Goal: Information Seeking & Learning: Learn about a topic

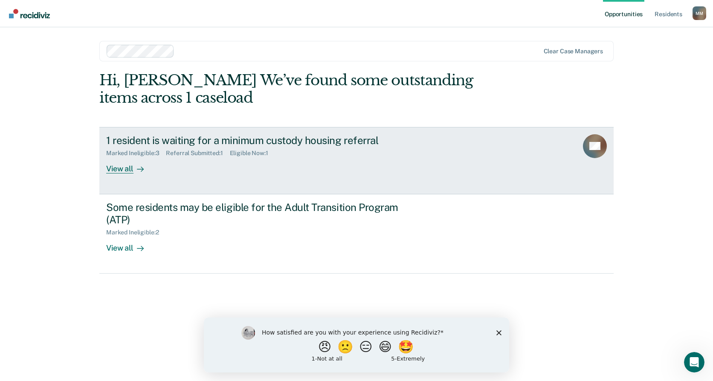
click at [140, 165] on div at bounding box center [139, 169] width 10 height 10
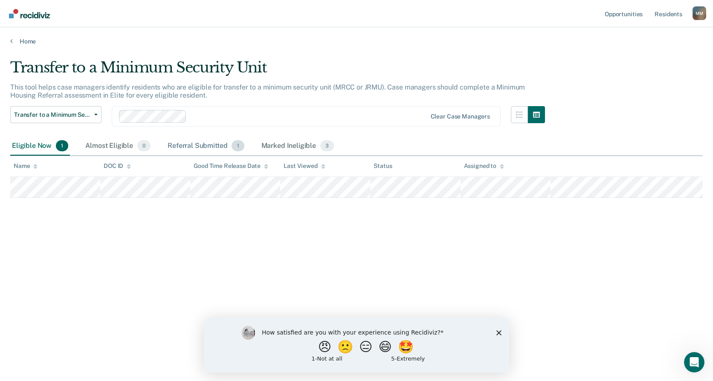
click at [183, 146] on div "Referral Submitted 1" at bounding box center [206, 146] width 80 height 19
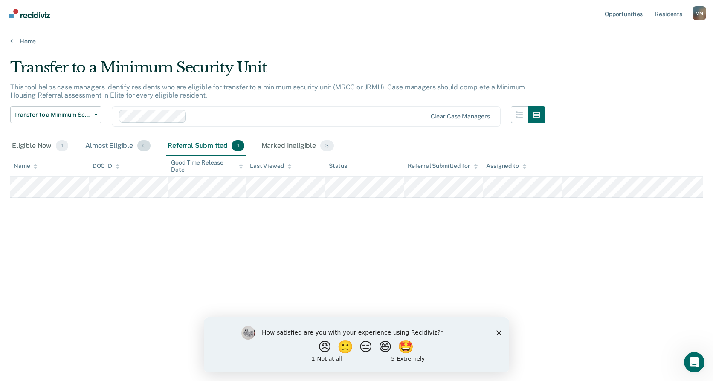
click at [114, 146] on div "Almost Eligible 0" at bounding box center [118, 146] width 69 height 19
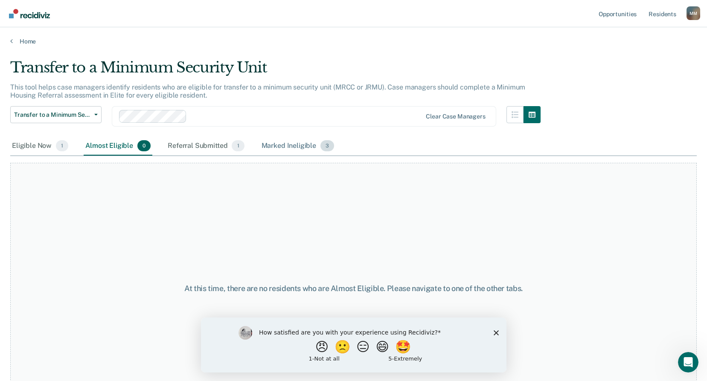
click at [303, 143] on div "Marked Ineligible 3" at bounding box center [298, 146] width 76 height 19
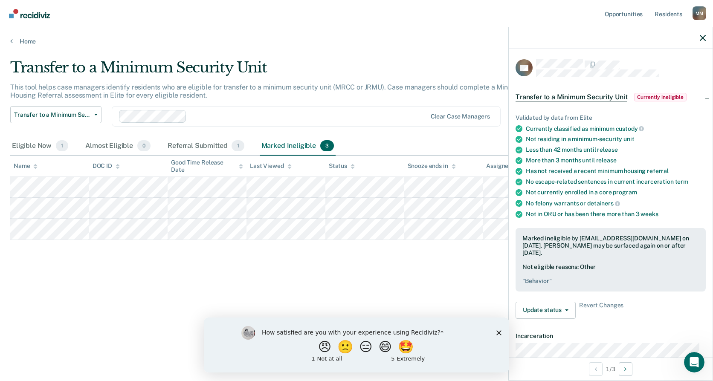
click at [466, 268] on div "Transfer to a Minimum Security Unit This tool helps case managers identify resi…" at bounding box center [356, 188] width 693 height 259
click at [701, 40] on icon "button" at bounding box center [703, 38] width 6 height 6
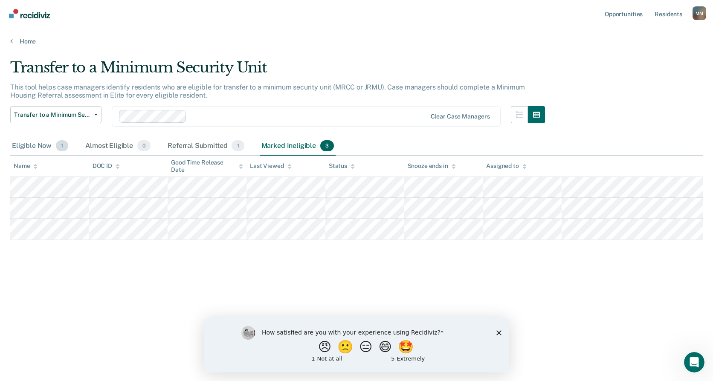
click at [52, 146] on div "Eligible Now 1" at bounding box center [40, 146] width 60 height 19
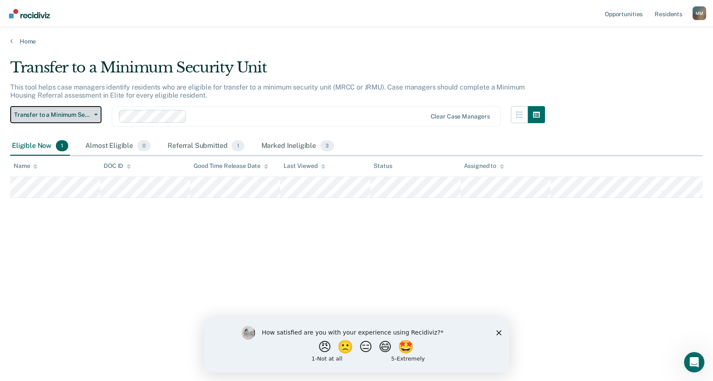
click at [82, 115] on span "Transfer to a Minimum Security Unit" at bounding box center [52, 114] width 77 height 7
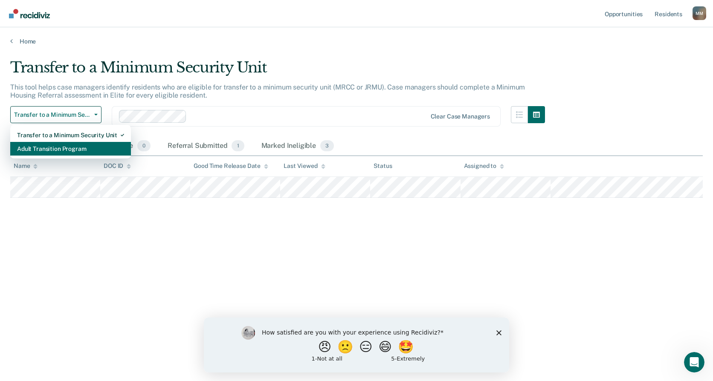
click at [72, 146] on div "Adult Transition Program" at bounding box center [70, 149] width 107 height 14
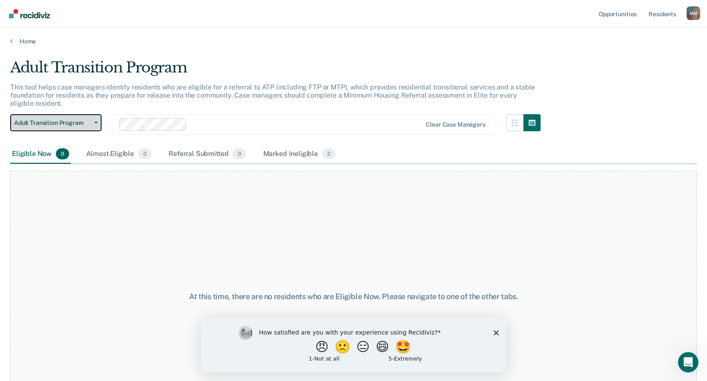
click at [81, 125] on span "Adult Transition Program" at bounding box center [52, 122] width 77 height 7
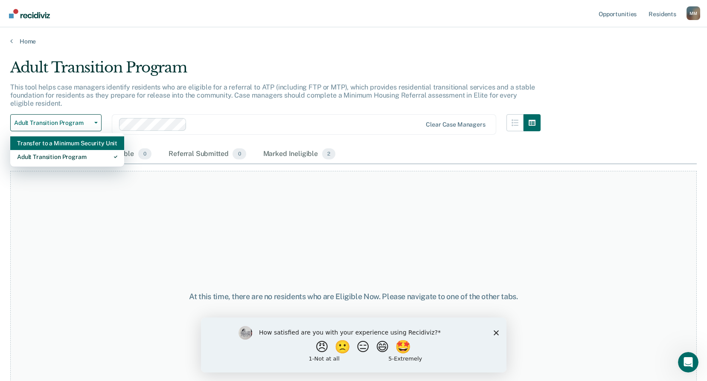
click at [81, 143] on div "Transfer to a Minimum Security Unit" at bounding box center [67, 144] width 100 height 14
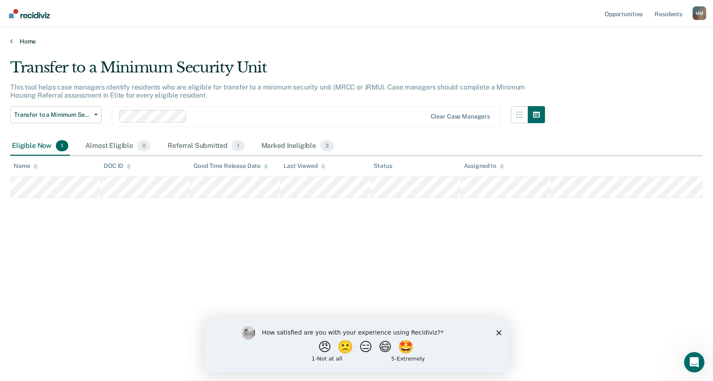
click at [26, 42] on link "Home" at bounding box center [356, 42] width 693 height 8
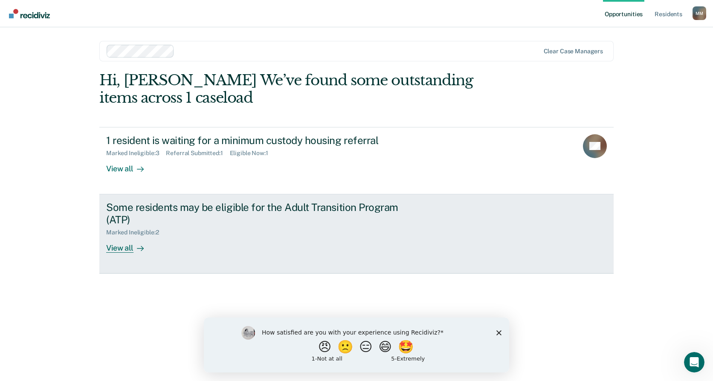
click at [269, 246] on div "Some residents may be eligible for the Adult Transition Program (ATP) Marked In…" at bounding box center [266, 227] width 320 height 52
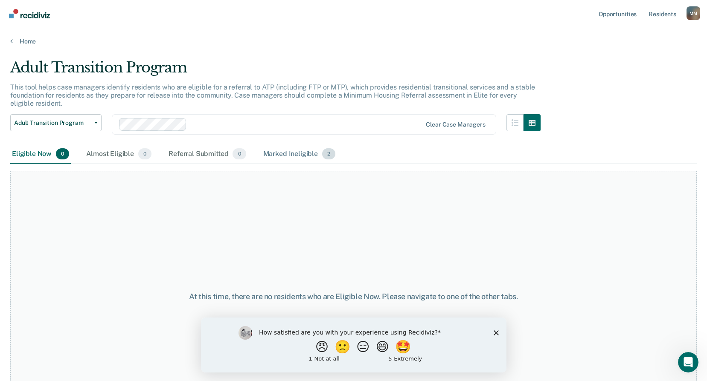
click at [285, 152] on div "Marked Ineligible 2" at bounding box center [300, 154] width 76 height 19
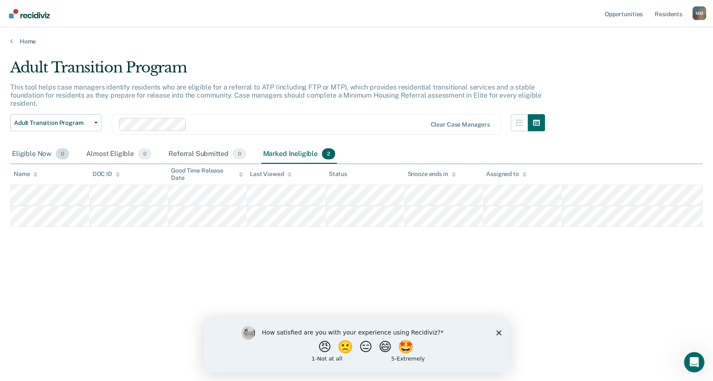
click at [47, 155] on div "Eligible Now 0" at bounding box center [40, 154] width 61 height 19
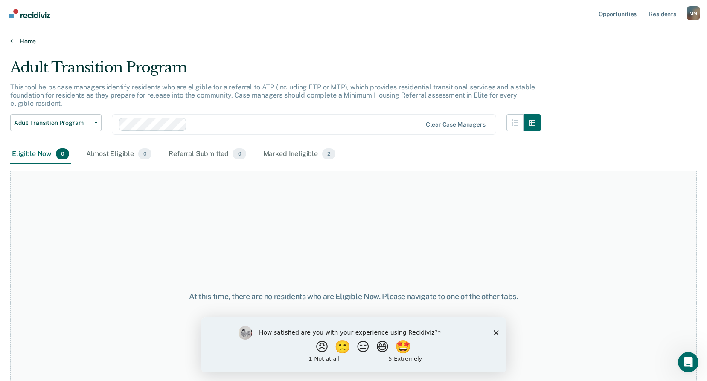
click at [24, 41] on link "Home" at bounding box center [353, 42] width 687 height 8
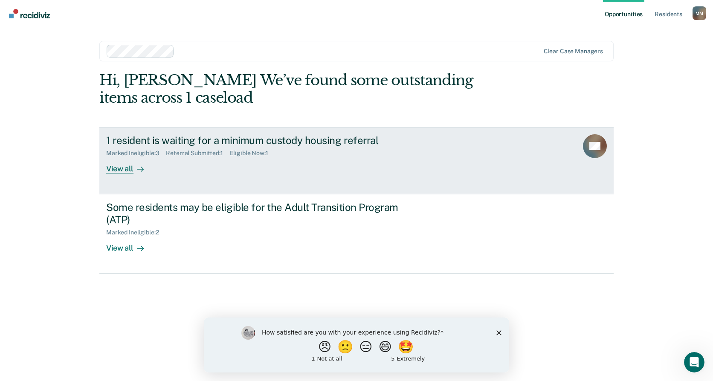
click at [148, 165] on div "View all" at bounding box center [130, 165] width 48 height 17
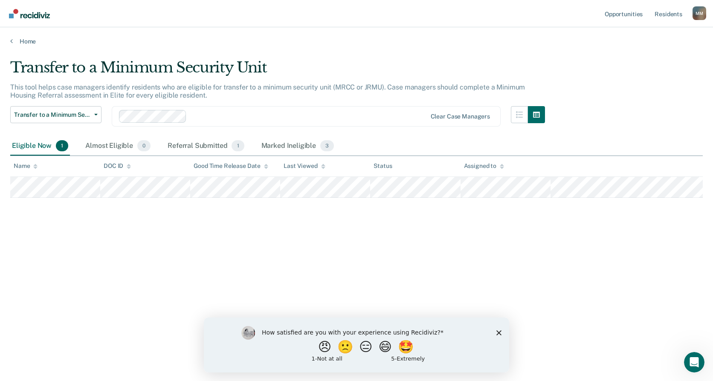
click at [500, 333] on polygon "Close survey" at bounding box center [499, 332] width 5 height 5
